Goal: Task Accomplishment & Management: Use online tool/utility

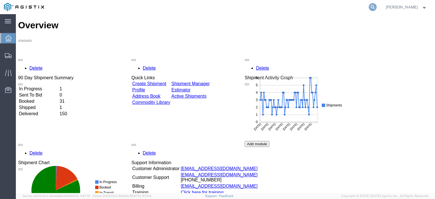
click at [377, 8] on icon at bounding box center [373, 7] width 8 height 8
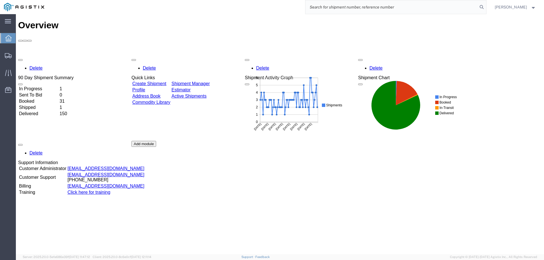
click at [40, 111] on td "Delivered" at bounding box center [39, 114] width 40 height 6
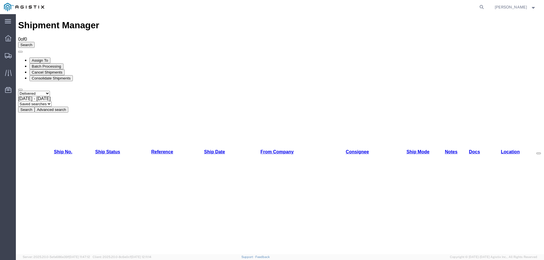
click at [163, 91] on div "Select status Active All Shipments Approved Booked Canceled Delivered Denied Ne…" at bounding box center [279, 102] width 523 height 22
click at [35, 107] on button "Search" at bounding box center [26, 110] width 16 height 6
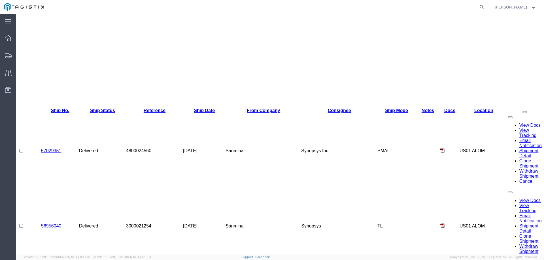
scroll to position [214, 0]
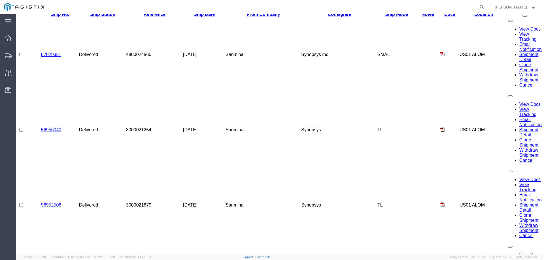
scroll to position [288, 0]
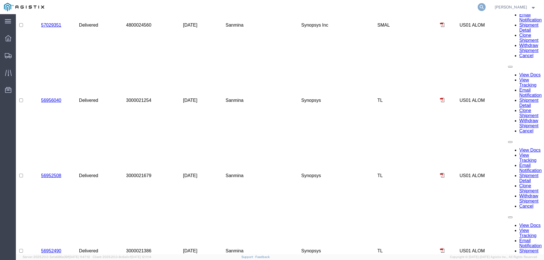
click at [435, 6] on icon at bounding box center [481, 7] width 8 height 8
type input "56746764"
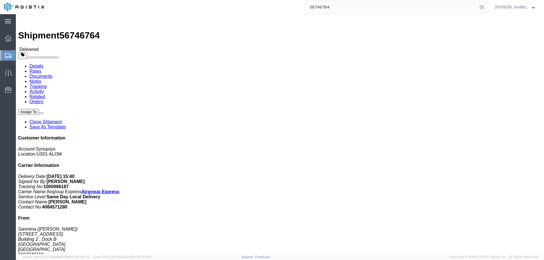
click link "Documents"
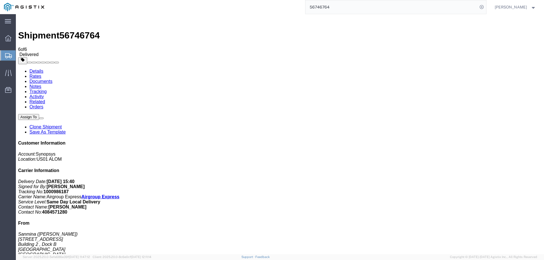
click at [0, 0] on span "Create from Template" at bounding box center [0, 0] width 0 height 0
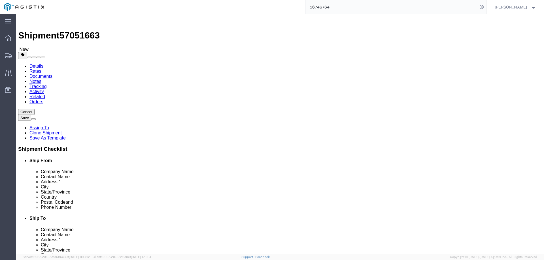
select select
select select "65511"
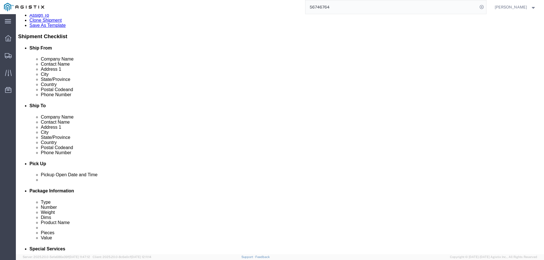
scroll to position [226, 0]
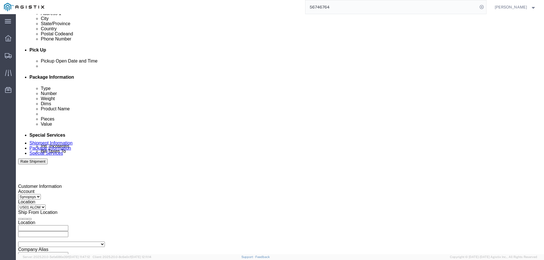
click div
type input "3:01 PM"
click button "Apply"
click div
type input "4:00 PM"
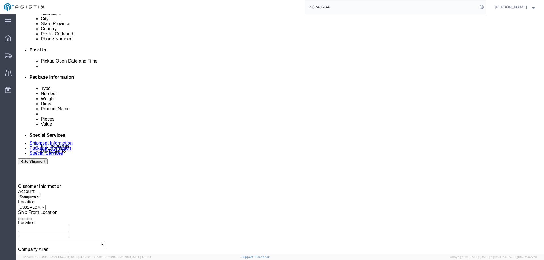
click button "Apply"
click input "3000021386"
click div "Select Account Type Activity ID Airline Appointment Number ASN Batch Request # …"
click input "3000021"
type input "3"
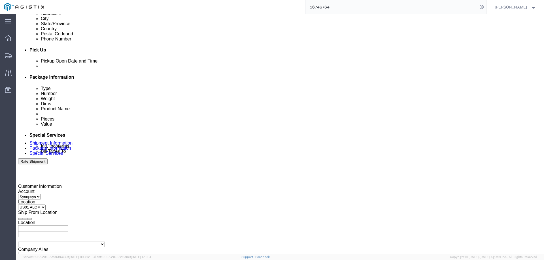
paste input "3000021462"
type input "3000021462"
click div "Customer Information Account Select Sanmina Synopsys Location Select US01 [GEOG…"
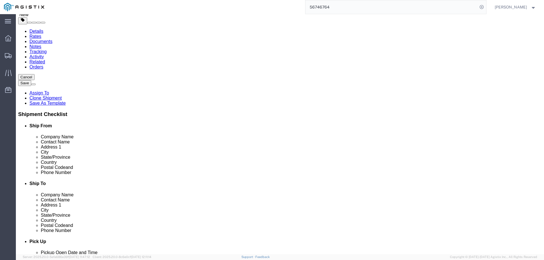
scroll to position [0, 0]
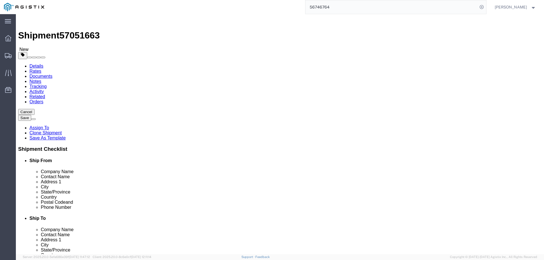
click icon
click input "1"
type input "3"
click dd "1.00 USD"
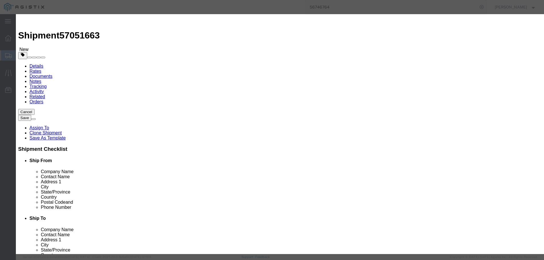
click input "1.00"
type input "3"
click input "S/N: C075544"
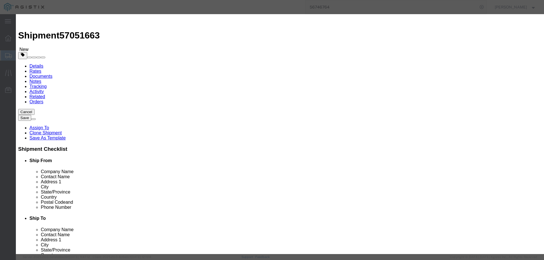
click input "S/N: C081548, c081550, c081551"
drag, startPoint x: 386, startPoint y: 80, endPoint x: 316, endPoint y: 84, distance: 70.0
click div "S/N: C081548, C081550, C081551"
type input "S/N: C081548, C081550, C081551"
drag, startPoint x: 302, startPoint y: 179, endPoint x: 335, endPoint y: 185, distance: 33.0
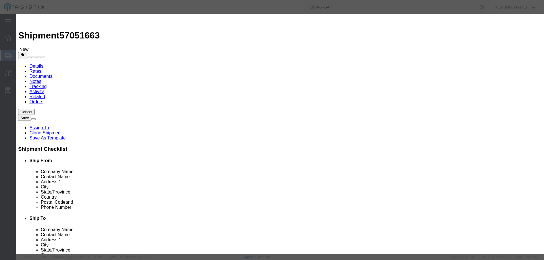
click div "Commodity library Product Name Boa Module 6F -2 HW Pieces 3 Select Bag Barrels …"
click button "Save & Close"
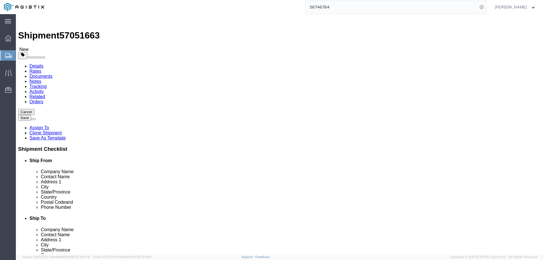
click link "Special Services"
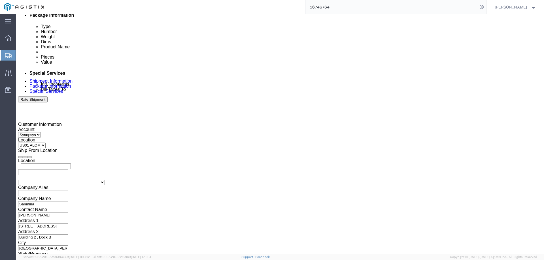
scroll to position [340, 0]
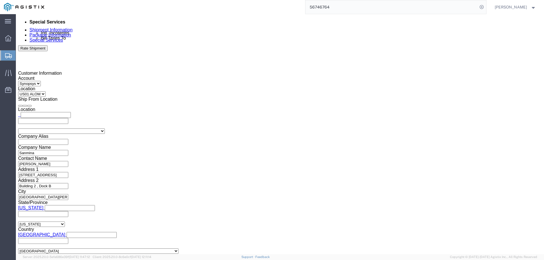
drag, startPoint x: 310, startPoint y: 78, endPoint x: 277, endPoint y: 82, distance: 33.0
click div "S/N: C075544"
paste textarea "S/N: C081548, C081550, C081551"
type textarea "S/N: C081548, C081550, C081551"
click div "To [EMAIL_ADDRESS][DOMAIN_NAME] [PERSON_NAME][EMAIL_ADDRESS][PERSON_NAME][DOMAI…"
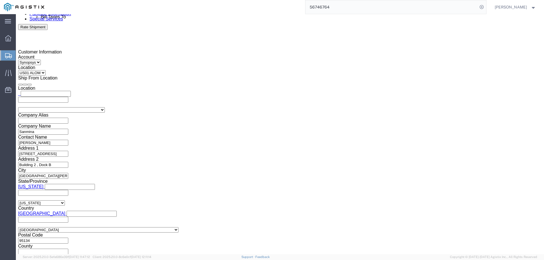
scroll to position [311, 0]
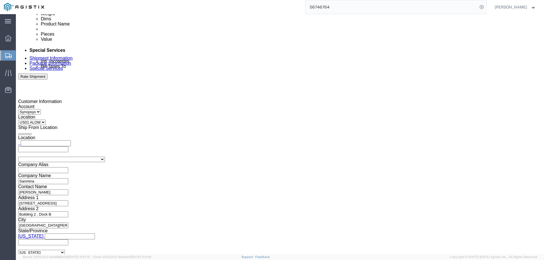
drag, startPoint x: 459, startPoint y: 229, endPoint x: 454, endPoint y: 224, distance: 7.4
click button "Rate Shipment"
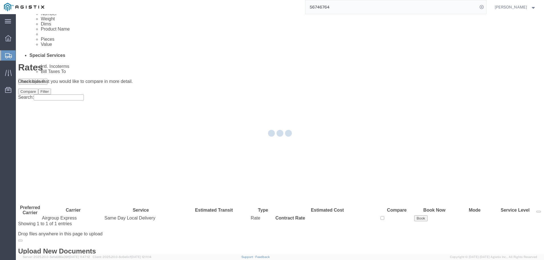
scroll to position [0, 0]
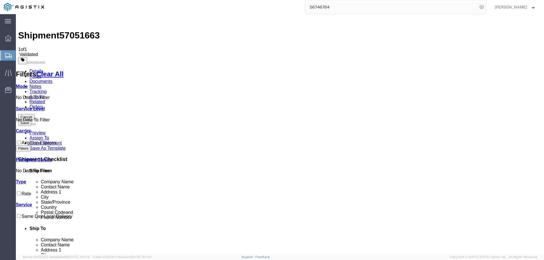
checkbox input "true"
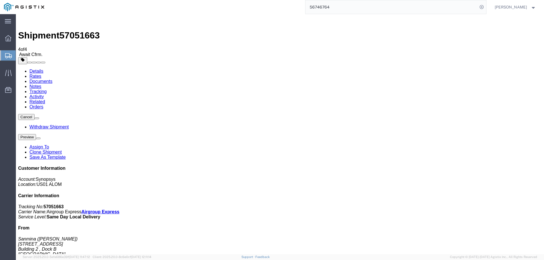
click at [66, 155] on link "Save As Template" at bounding box center [47, 157] width 36 height 5
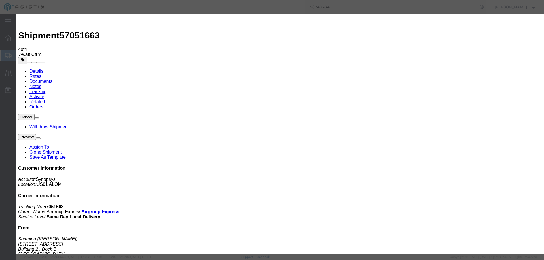
select select "46747"
type input "B6 Shipment to ALOM"
